Goal: Check status: Check status

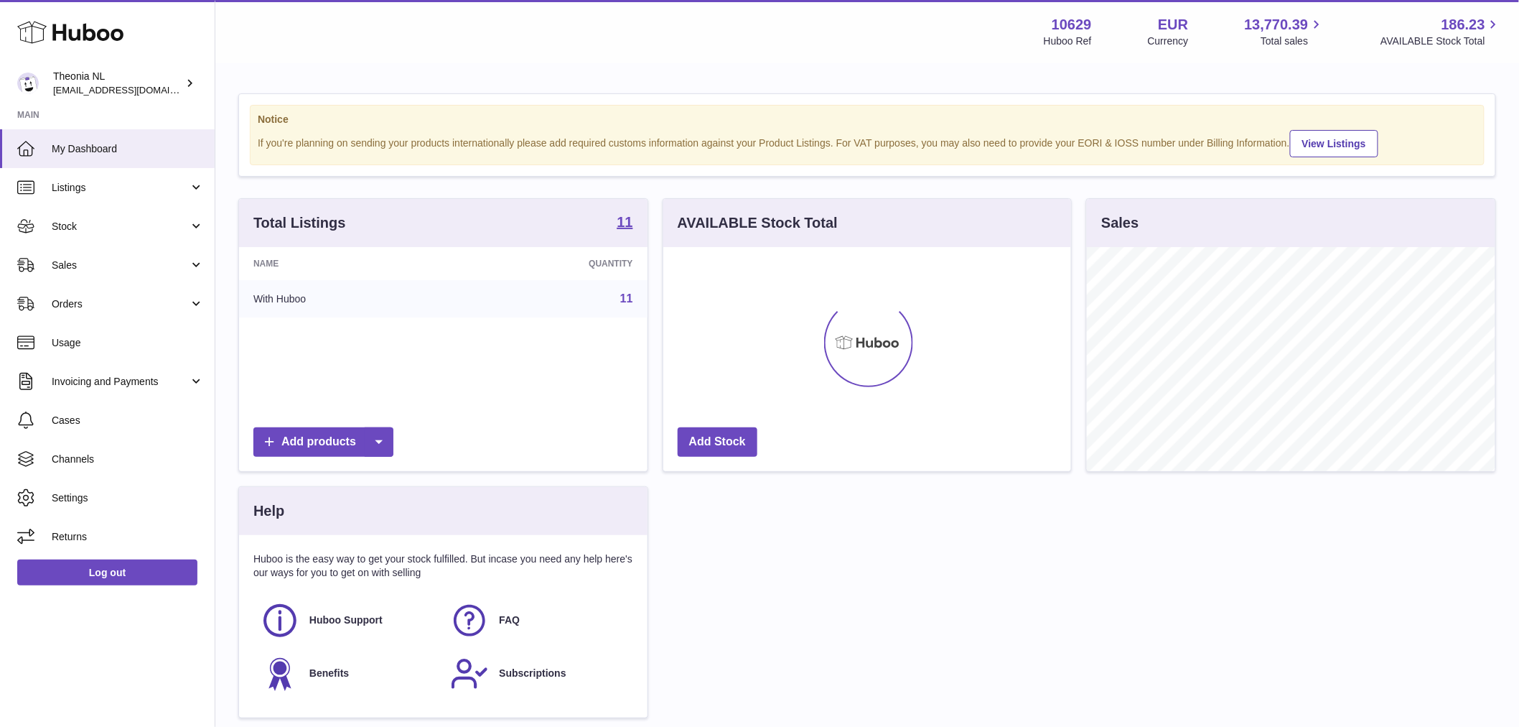
scroll to position [224, 408]
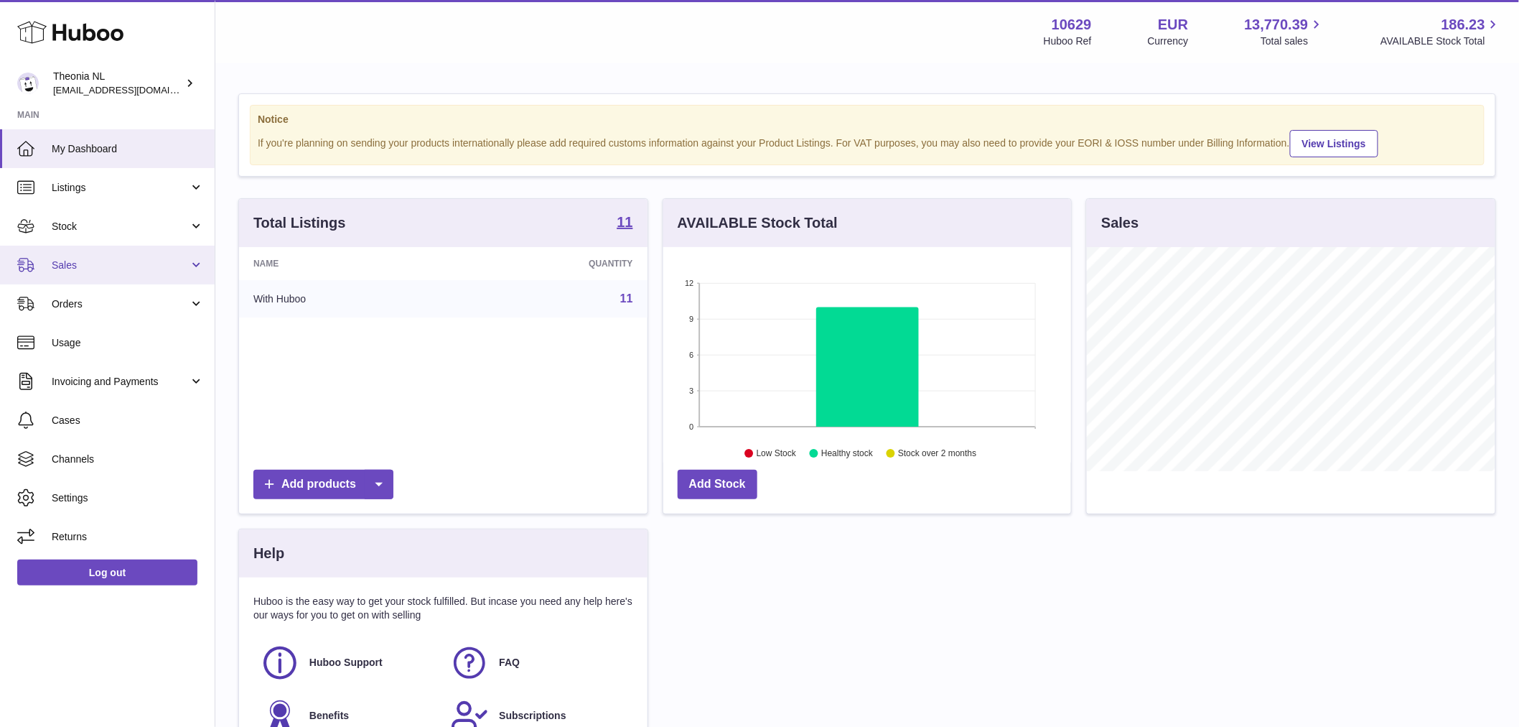
click at [57, 266] on span "Sales" at bounding box center [120, 265] width 137 height 14
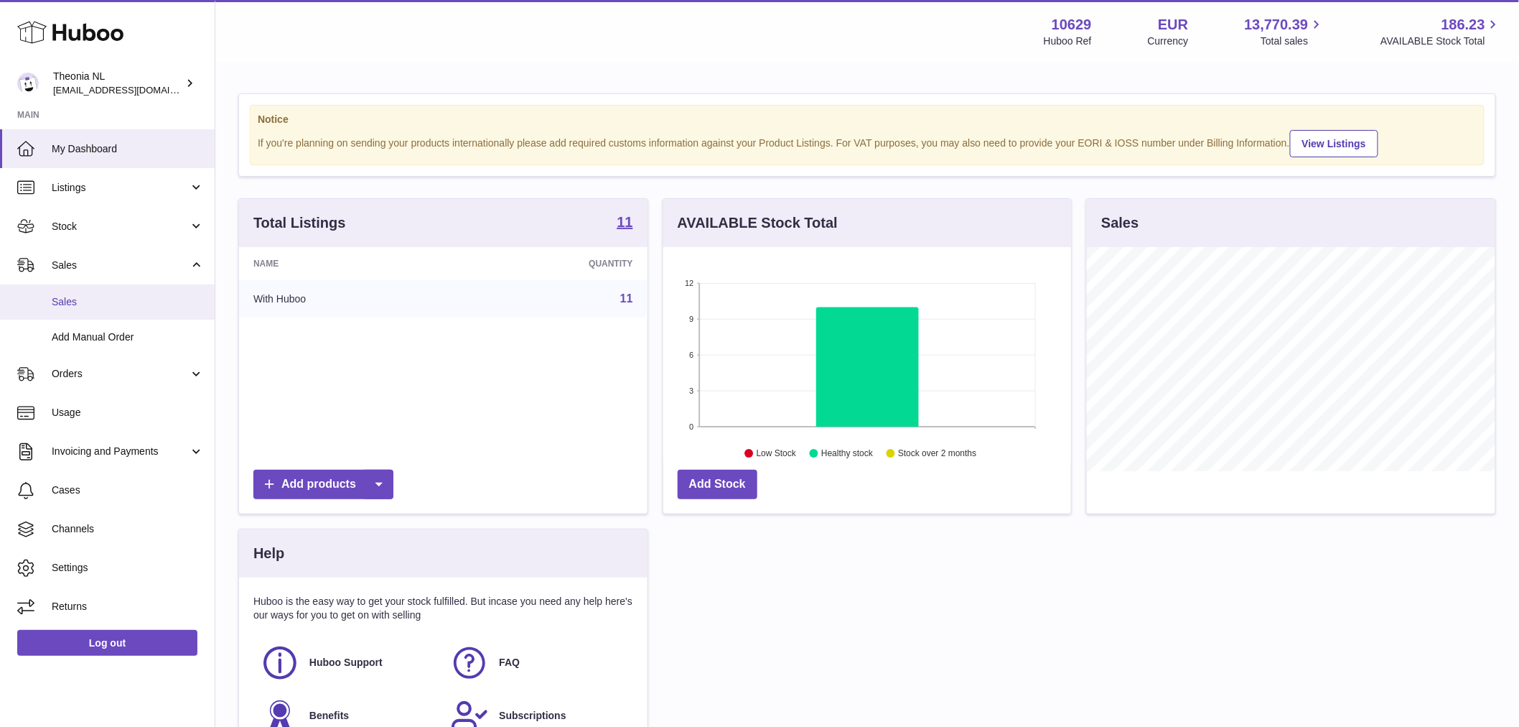
click at [116, 306] on span "Sales" at bounding box center [128, 302] width 152 height 14
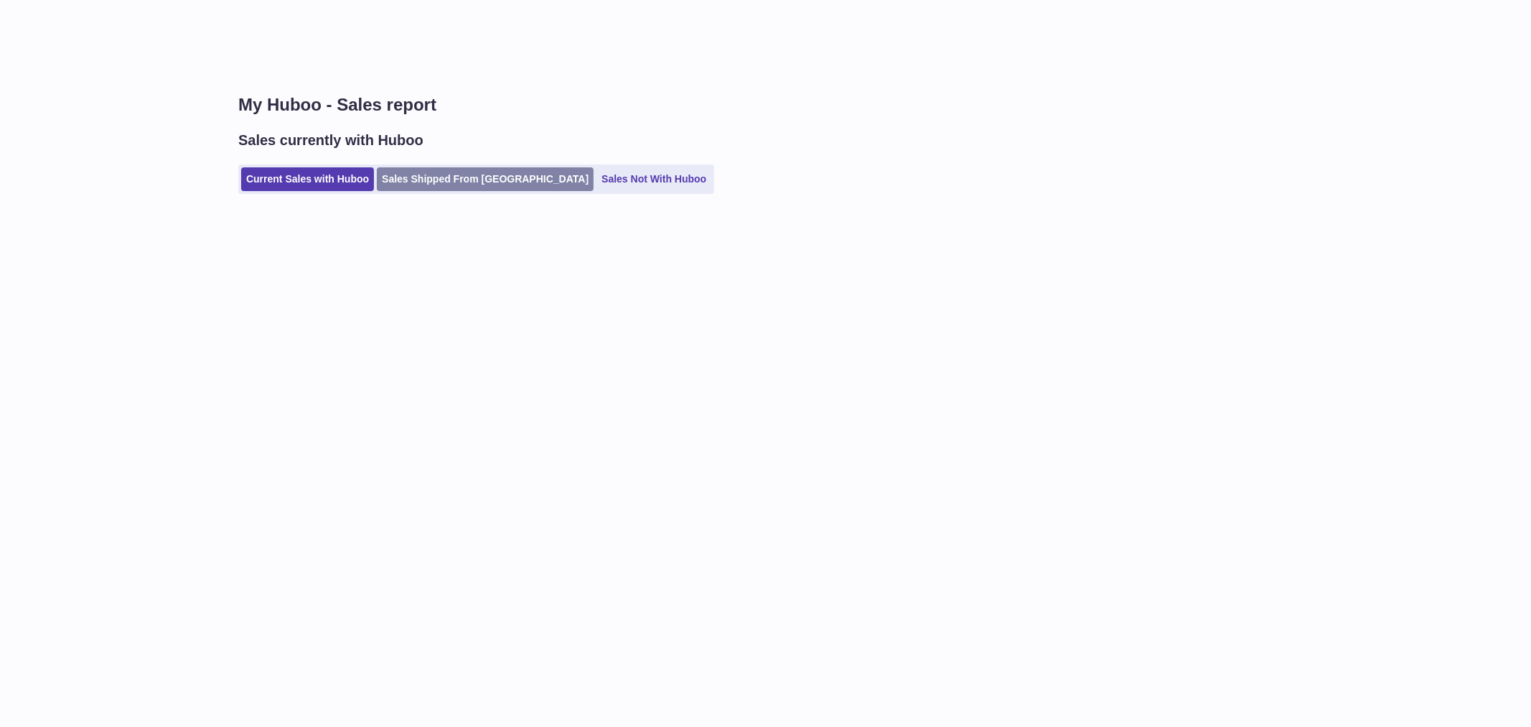
click at [428, 181] on link "Sales Shipped From [GEOGRAPHIC_DATA]" at bounding box center [485, 179] width 217 height 24
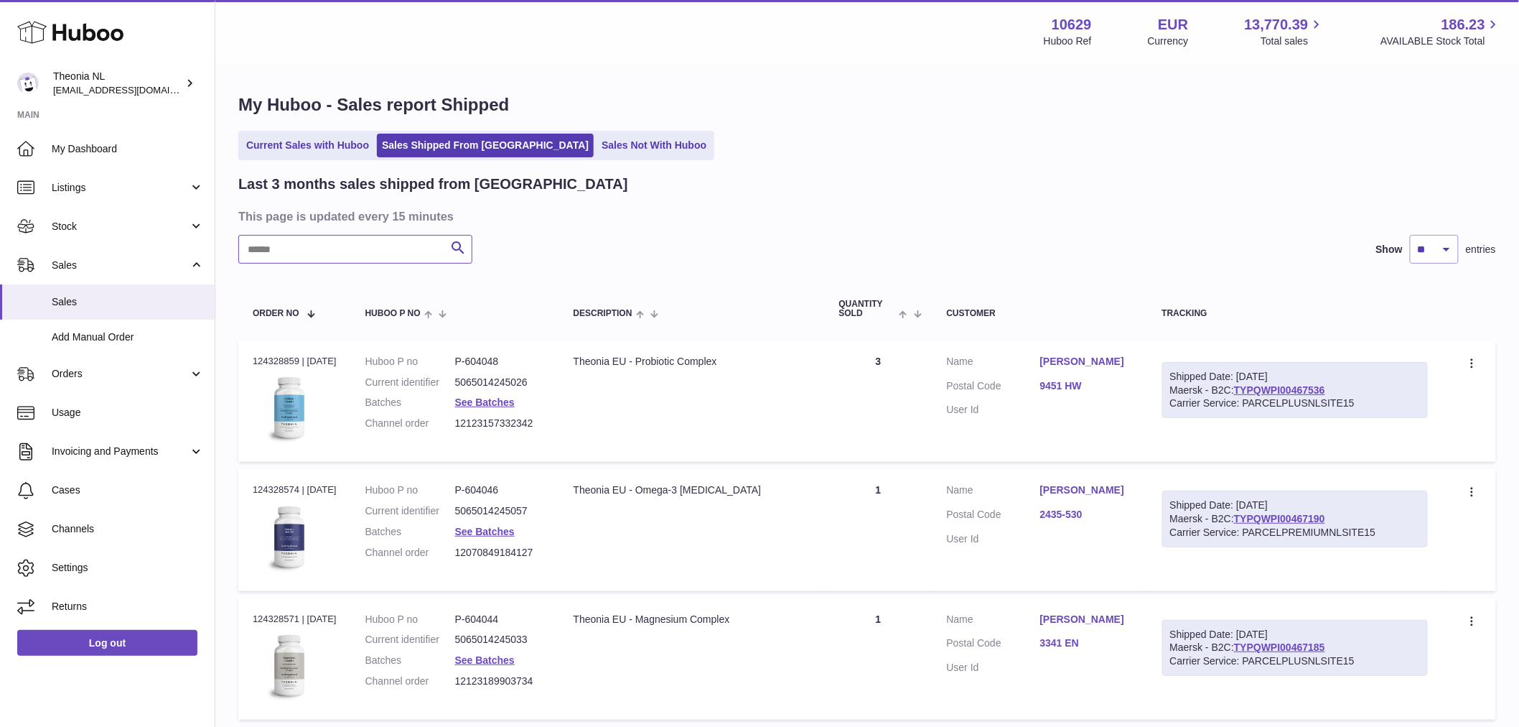
click at [356, 253] on input "text" at bounding box center [355, 249] width 234 height 29
paste input "**********"
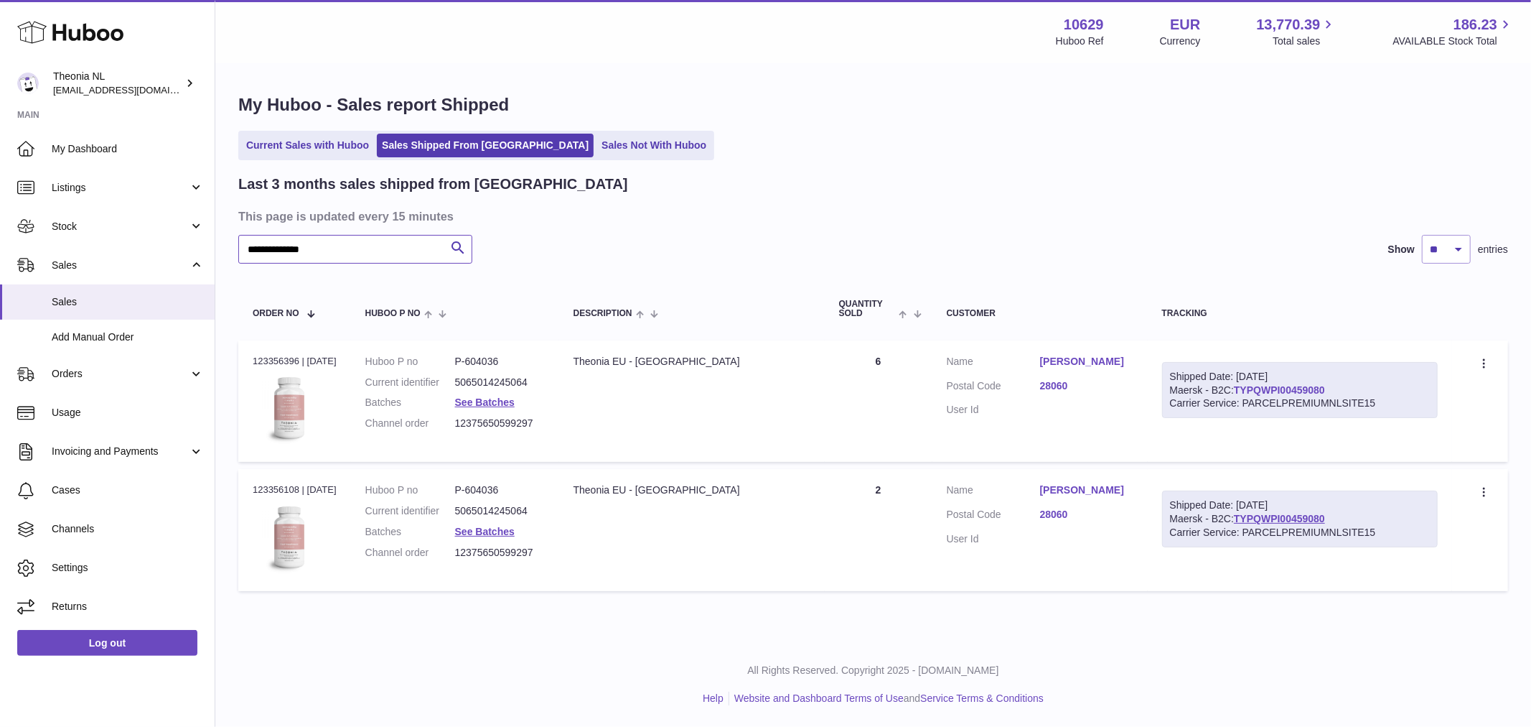
type input "**********"
click at [1323, 386] on link "TYPQWPI00459080" at bounding box center [1279, 389] width 91 height 11
click at [1081, 355] on link "[PERSON_NAME]" at bounding box center [1086, 362] width 93 height 14
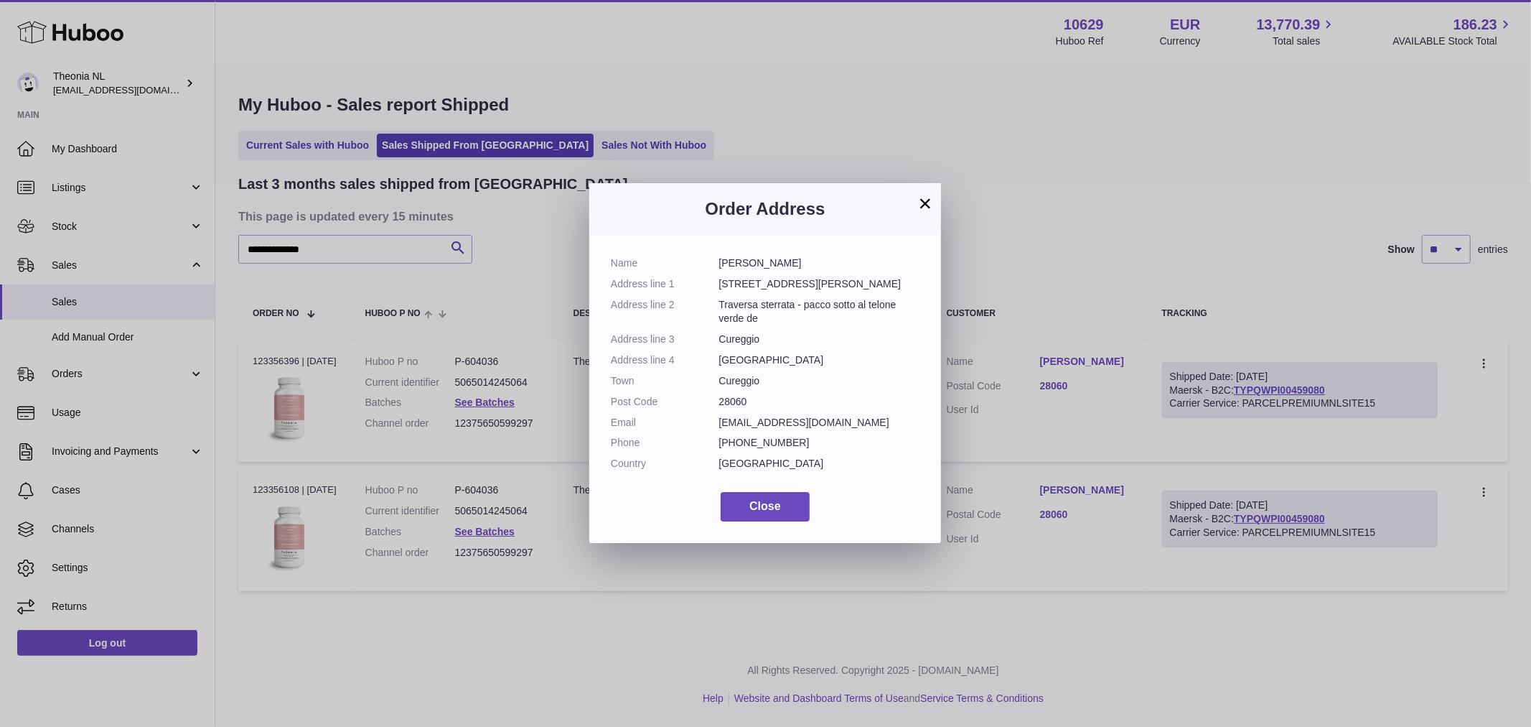
drag, startPoint x: 755, startPoint y: 398, endPoint x: 715, endPoint y: 403, distance: 39.9
click at [715, 403] on dl "Name [PERSON_NAME] Address line [GEOGRAPHIC_DATA][STREET_ADDRESS][PERSON_NAME] …" at bounding box center [765, 366] width 309 height 221
copy dl "28060"
